Goal: Information Seeking & Learning: Learn about a topic

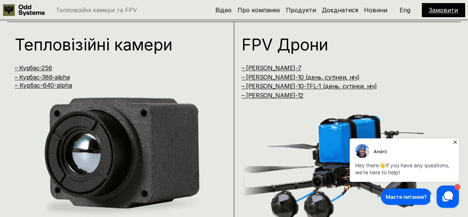
scroll to position [442, 0]
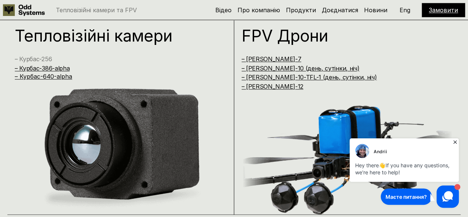
click at [48, 57] on link "– Курбас-256" at bounding box center [33, 58] width 37 height 7
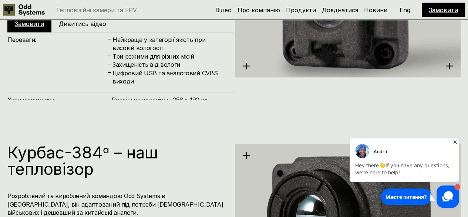
scroll to position [774, 0]
drag, startPoint x: 133, startPoint y: 97, endPoint x: 133, endPoint y: 91, distance: 6.0
click at [133, 91] on div "Переваги: – Найкраща у категорії якість при високій вологості – Три режими для …" at bounding box center [120, 101] width 226 height 139
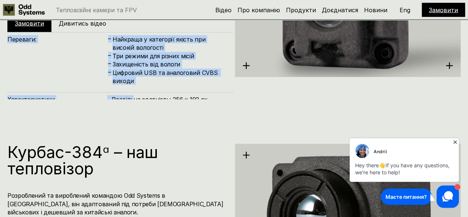
drag, startPoint x: 133, startPoint y: 91, endPoint x: 148, endPoint y: 29, distance: 63.6
click at [148, 29] on div "Курбас-256 – наш тепловізор Розроблений та вироблений командою Odd Systems в [G…" at bounding box center [120, 2] width 226 height 150
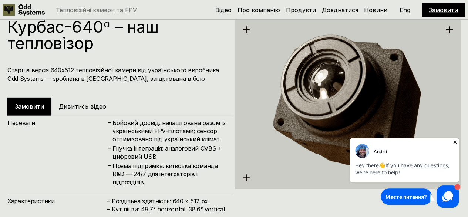
scroll to position [1095, 0]
click at [33, 105] on link "Замовити" at bounding box center [29, 106] width 29 height 7
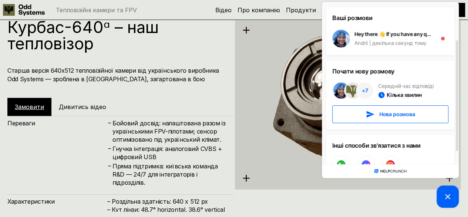
scroll to position [76, 0]
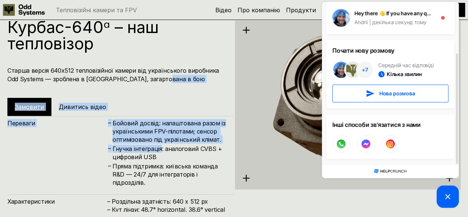
drag, startPoint x: 161, startPoint y: 148, endPoint x: 210, endPoint y: 93, distance: 73.9
click at [209, 93] on div "Курбас-640ᵅ – наш тепловізор Старша версія 640х512 тепловізійної камери від [DE…" at bounding box center [120, 104] width 226 height 170
click at [188, 118] on div "Переваги – Бойовий досвід: налаштована разом із українськими FPV-пілотами; сенс…" at bounding box center [120, 151] width 226 height 71
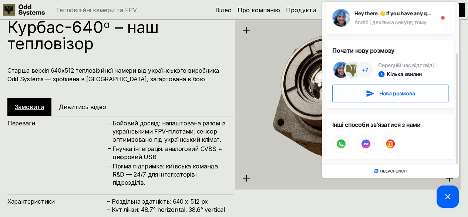
click at [75, 51] on h1 "Курбас-640ᵅ – наш тепловізор" at bounding box center [116, 35] width 219 height 33
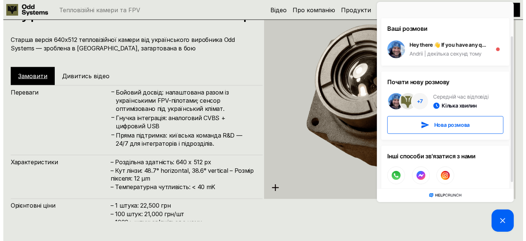
scroll to position [1229, 0]
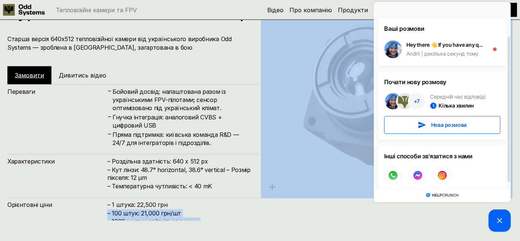
drag, startPoint x: 259, startPoint y: 217, endPoint x: 260, endPoint y: 212, distance: 5.7
click at [260, 212] on div "Курбас-640ᵅ – наш тепловізор Старша версія 640х512 тепловізійної камери від [DE…" at bounding box center [260, 100] width 520 height 241
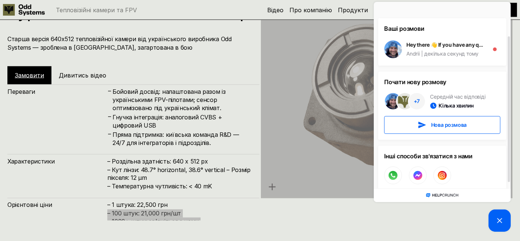
click at [465, 10] on h1 "Привіт ✋" at bounding box center [442, 12] width 116 height 11
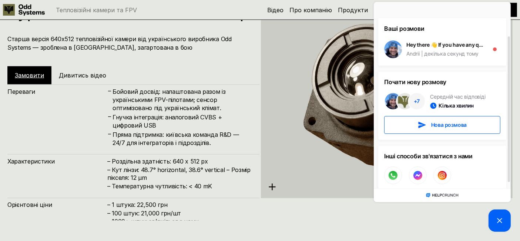
click at [91, 84] on div "Переваги – Бойовий досвід: налаштована разом із українськими FPV-пілотами; сенс…" at bounding box center [133, 115] width 252 height 63
click at [85, 78] on h5 "Дивитись відео" at bounding box center [82, 75] width 47 height 8
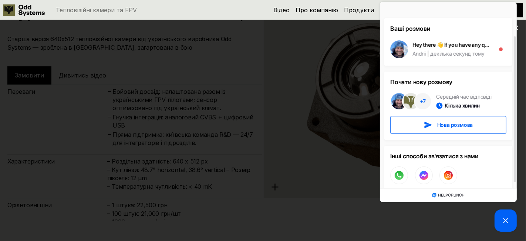
click at [439, 194] on icon at bounding box center [451, 194] width 26 height 3
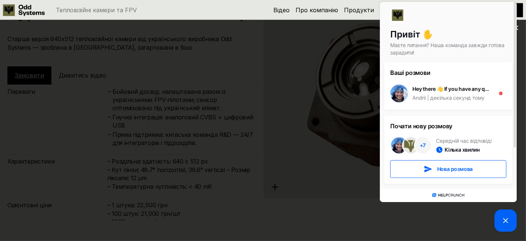
drag, startPoint x: 515, startPoint y: 9, endPoint x: 511, endPoint y: 9, distance: 4.4
click at [468, 9] on div "Привіт ✋ Маєте питання? Наша команда завжди готова зарадити! Ваші розмови Hey t…" at bounding box center [448, 95] width 137 height 186
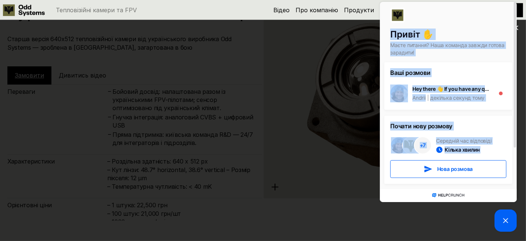
drag, startPoint x: 514, startPoint y: 137, endPoint x: 488, endPoint y: 33, distance: 106.5
click at [468, 33] on div "Привіт ✋ Маєте питання? Наша команда завжди готова зарадити! Ваші розмови Hey t…" at bounding box center [448, 95] width 137 height 186
click at [399, 15] on img at bounding box center [397, 15] width 15 height 15
click at [379, 10] on div "Привіт ✋ Маєте питання? Наша команда завжди готова зарадити! Ваші розмови Hey t…" at bounding box center [448, 104] width 141 height 209
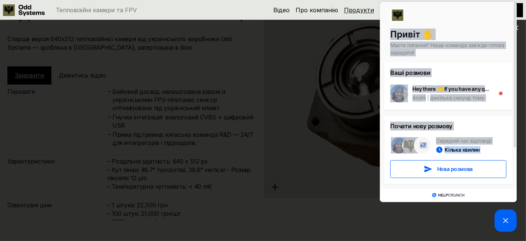
click at [354, 11] on link "Продукти" at bounding box center [359, 9] width 30 height 7
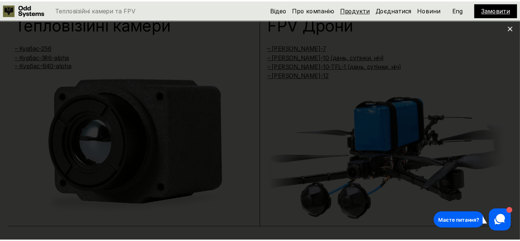
scroll to position [487, 0]
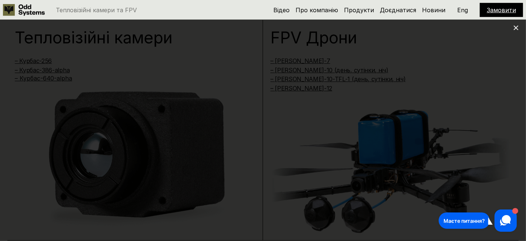
click at [468, 26] on icon at bounding box center [516, 27] width 5 height 5
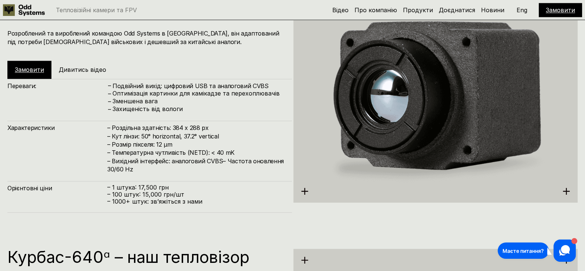
scroll to position [1134, 0]
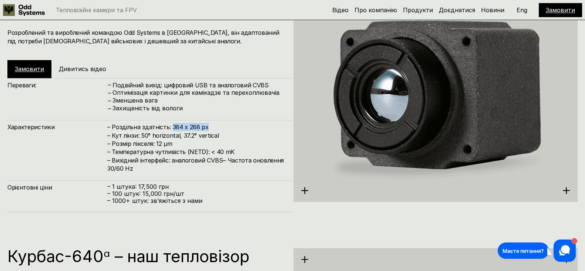
drag, startPoint x: 172, startPoint y: 126, endPoint x: 207, endPoint y: 126, distance: 34.8
click at [207, 126] on h4 "– Роздільна здатність: 384 x 288 px – Кут лінзи: 50° horizontal, 37.2° vertical…" at bounding box center [195, 148] width 177 height 50
copy h4 "384 x 288 px"
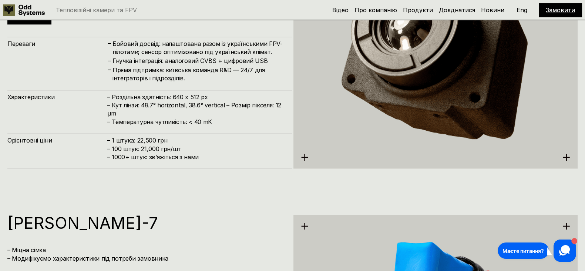
scroll to position [1441, 0]
